Goal: Task Accomplishment & Management: Manage account settings

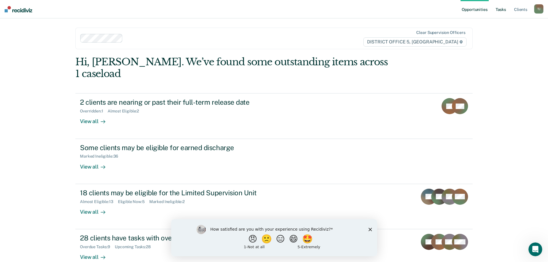
click at [499, 10] on link "Tasks" at bounding box center [501, 9] width 13 height 18
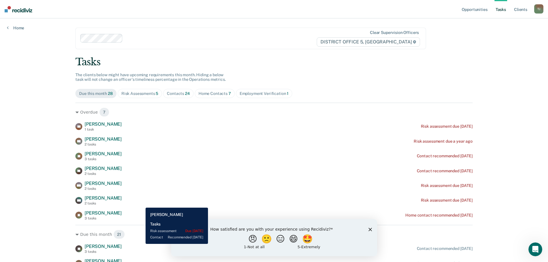
drag, startPoint x: 141, startPoint y: 205, endPoint x: 139, endPoint y: 214, distance: 9.0
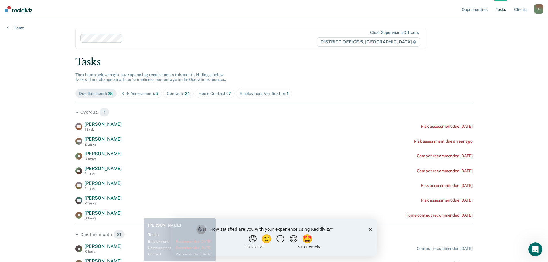
drag, startPoint x: 139, startPoint y: 214, endPoint x: 36, endPoint y: 185, distance: 107.1
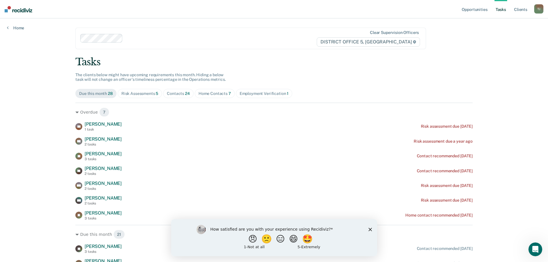
click at [249, 91] on div "Employment Verification 1" at bounding box center [264, 93] width 49 height 5
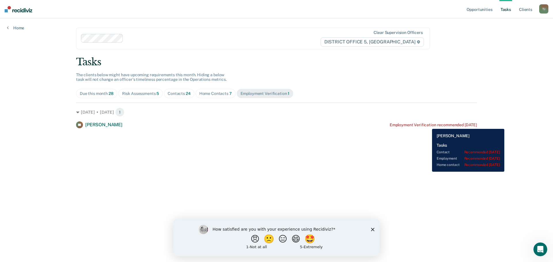
click at [427, 125] on div "Employment Verification recommended [DATE]" at bounding box center [432, 125] width 87 height 5
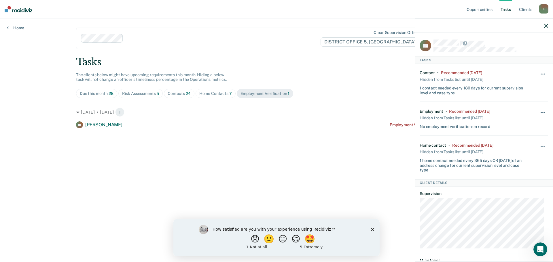
click at [539, 111] on button "button" at bounding box center [543, 115] width 10 height 9
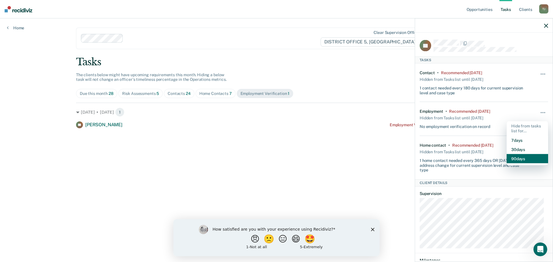
click at [525, 158] on button "90 days" at bounding box center [526, 158] width 41 height 9
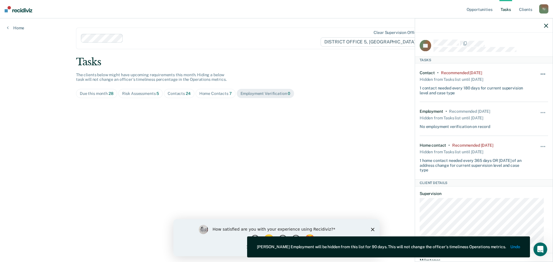
click at [539, 75] on button "button" at bounding box center [543, 77] width 10 height 9
click at [525, 120] on button "90 days" at bounding box center [526, 119] width 41 height 9
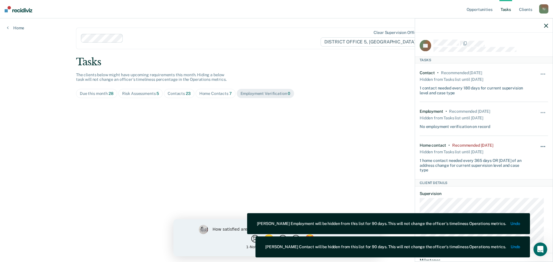
click at [542, 146] on span "button" at bounding box center [542, 146] width 1 height 1
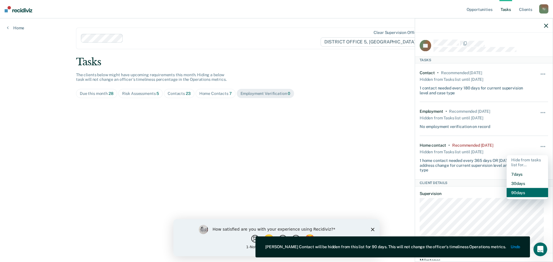
click at [529, 193] on button "90 days" at bounding box center [526, 192] width 41 height 9
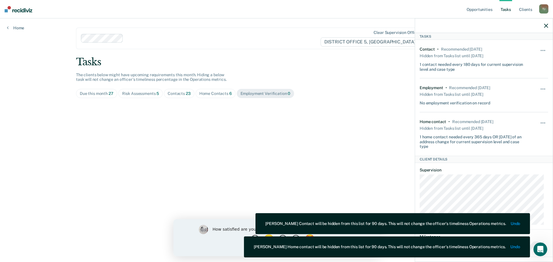
scroll to position [80, 0]
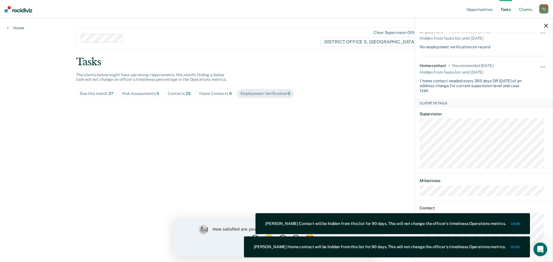
click at [274, 158] on main "Clear supervision officers DISTRICT OFFICE 5, TWIN FALLS Tasks The clients belo…" at bounding box center [276, 133] width 415 height 230
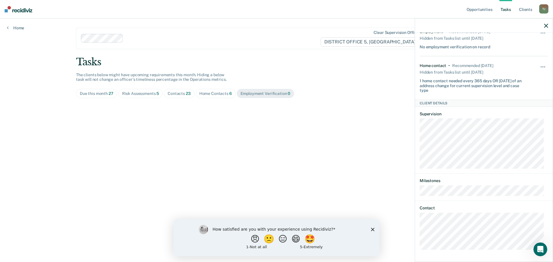
click at [513, 9] on ul "Opportunities Tasks Client s" at bounding box center [502, 9] width 74 height 18
click at [508, 9] on link "Tasks" at bounding box center [505, 9] width 13 height 18
click at [548, 25] on div at bounding box center [484, 25] width 138 height 14
click at [545, 25] on icon "button" at bounding box center [546, 26] width 4 height 4
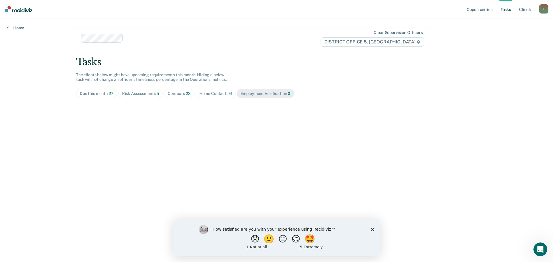
click at [103, 92] on div "Due this month 27" at bounding box center [97, 93] width 34 height 5
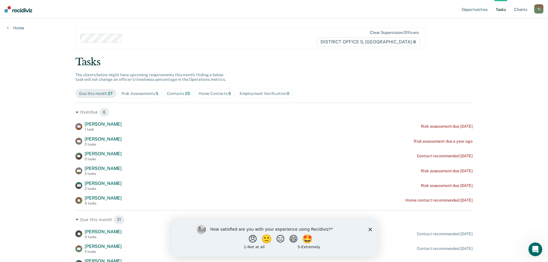
click at [149, 93] on div "Risk Assessments 5" at bounding box center [139, 93] width 37 height 5
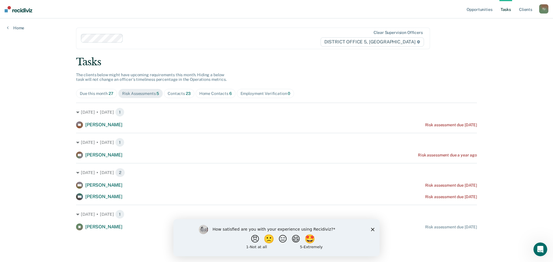
click at [371, 231] on div "How satisfied are you with your experience using Recidiviz? 😠 🙁 😑 😄 🤩 1 - Not a…" at bounding box center [276, 237] width 206 height 37
click at [373, 230] on polygon "Close survey" at bounding box center [372, 229] width 3 height 3
